Goal: Find contact information

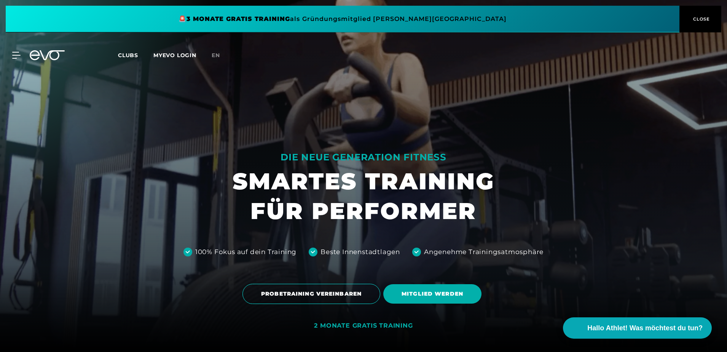
click at [708, 21] on span "CLOSE" at bounding box center [700, 19] width 19 height 7
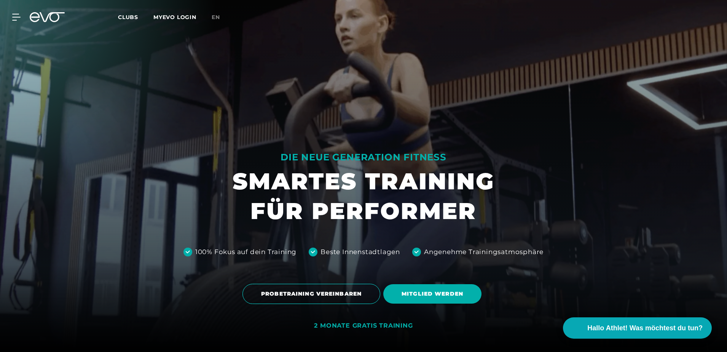
click at [135, 18] on span "Clubs" at bounding box center [128, 17] width 20 height 7
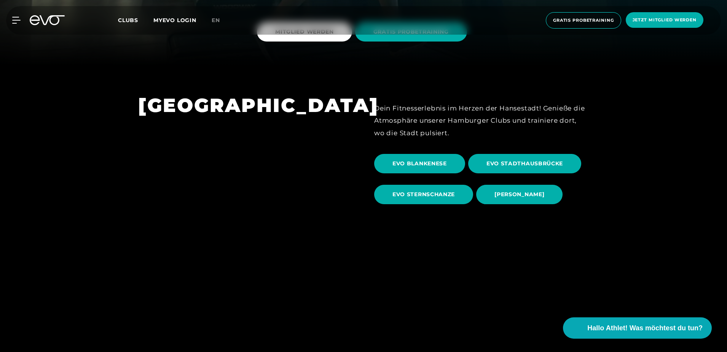
scroll to position [342, 0]
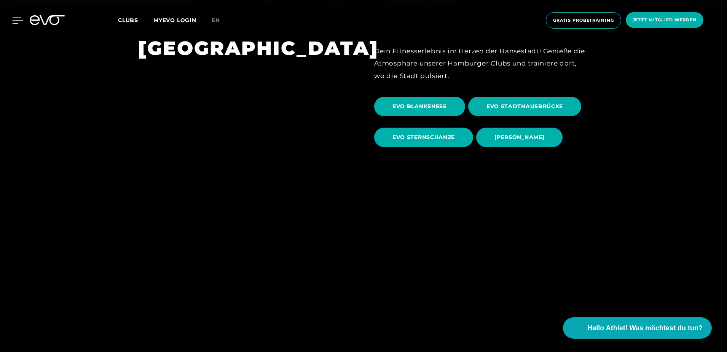
click at [13, 17] on icon at bounding box center [18, 20] width 11 height 6
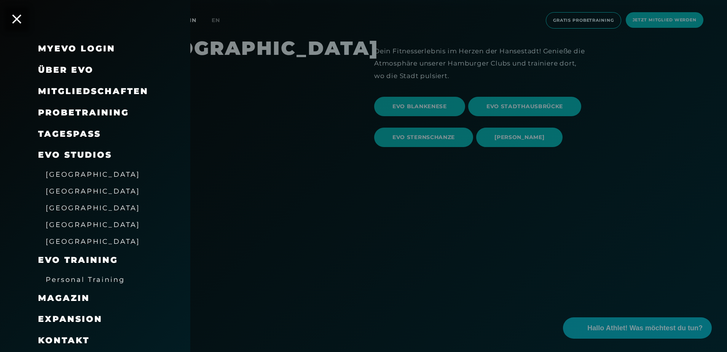
click at [72, 68] on span "Über EVO" at bounding box center [66, 70] width 56 height 10
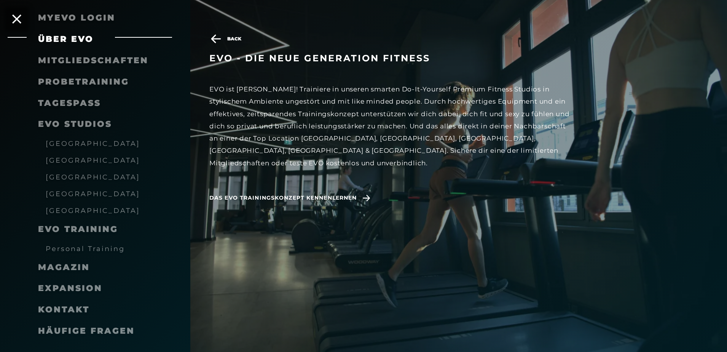
scroll to position [43, 0]
click at [84, 285] on span "Expansion" at bounding box center [70, 287] width 64 height 10
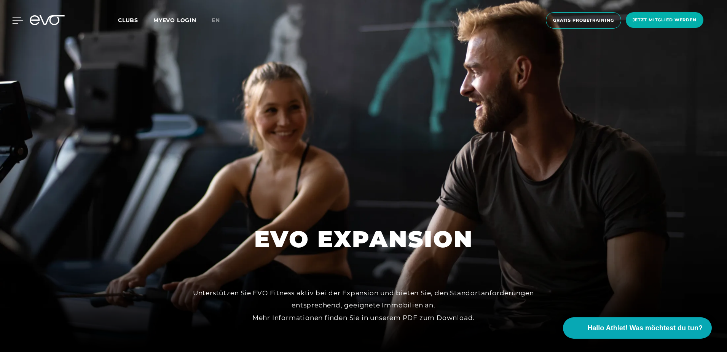
click at [11, 18] on div at bounding box center [11, 20] width 23 height 7
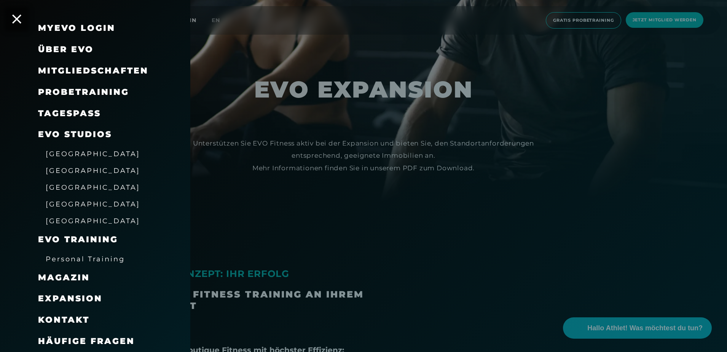
scroll to position [152, 0]
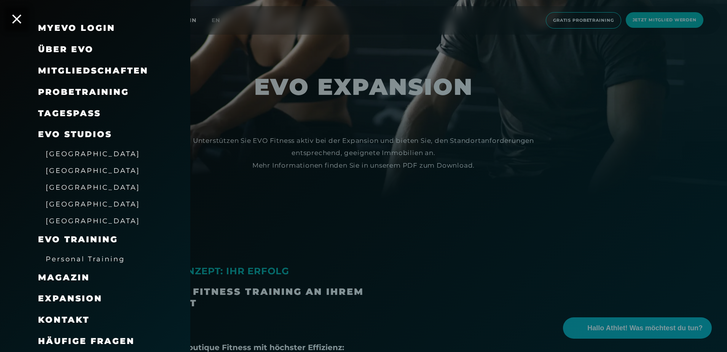
click at [71, 317] on span "Kontakt" at bounding box center [63, 319] width 51 height 10
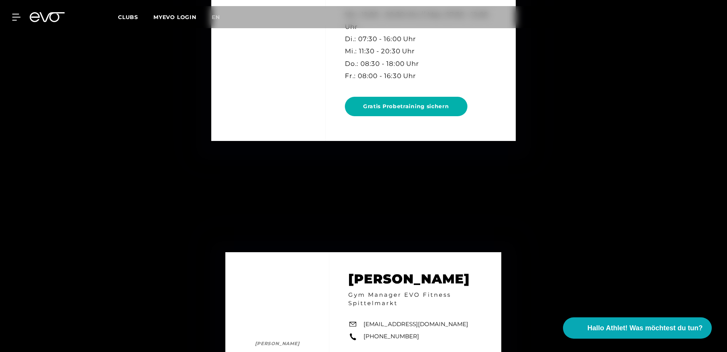
scroll to position [2321, 0]
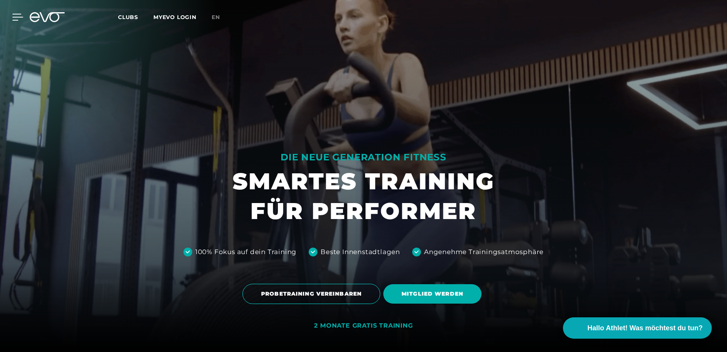
click at [15, 17] on icon at bounding box center [18, 17] width 11 height 6
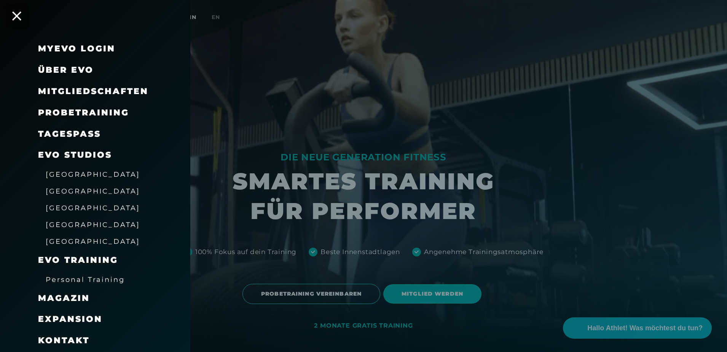
click at [78, 337] on span "Kontakt" at bounding box center [63, 340] width 51 height 10
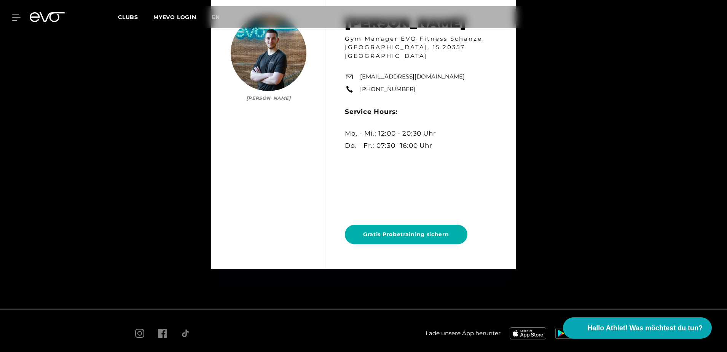
scroll to position [4301, 0]
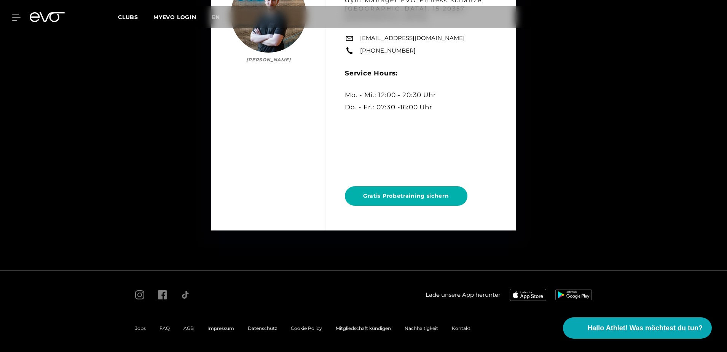
click at [219, 327] on span "Impressum" at bounding box center [220, 328] width 27 height 6
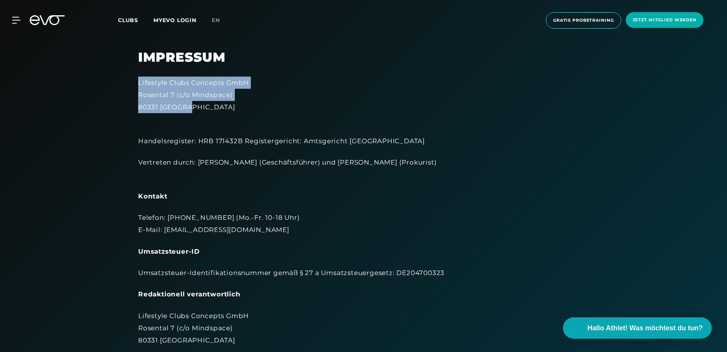
drag, startPoint x: 138, startPoint y: 81, endPoint x: 252, endPoint y: 105, distance: 115.8
click at [252, 105] on div "Lifestyle Clubs Concepts GmbH Rosental 7 (c/o Mindspace) 80331 München" at bounding box center [363, 94] width 451 height 37
copy div "Lifestyle Clubs Concepts GmbH Rosental 7 (c/o Mindspace) 80331 München"
click at [283, 106] on div "Lifestyle Clubs Concepts GmbH Rosental 7 (c/o Mindspace) 80331 München" at bounding box center [363, 94] width 451 height 37
